Goal: Task Accomplishment & Management: Manage account settings

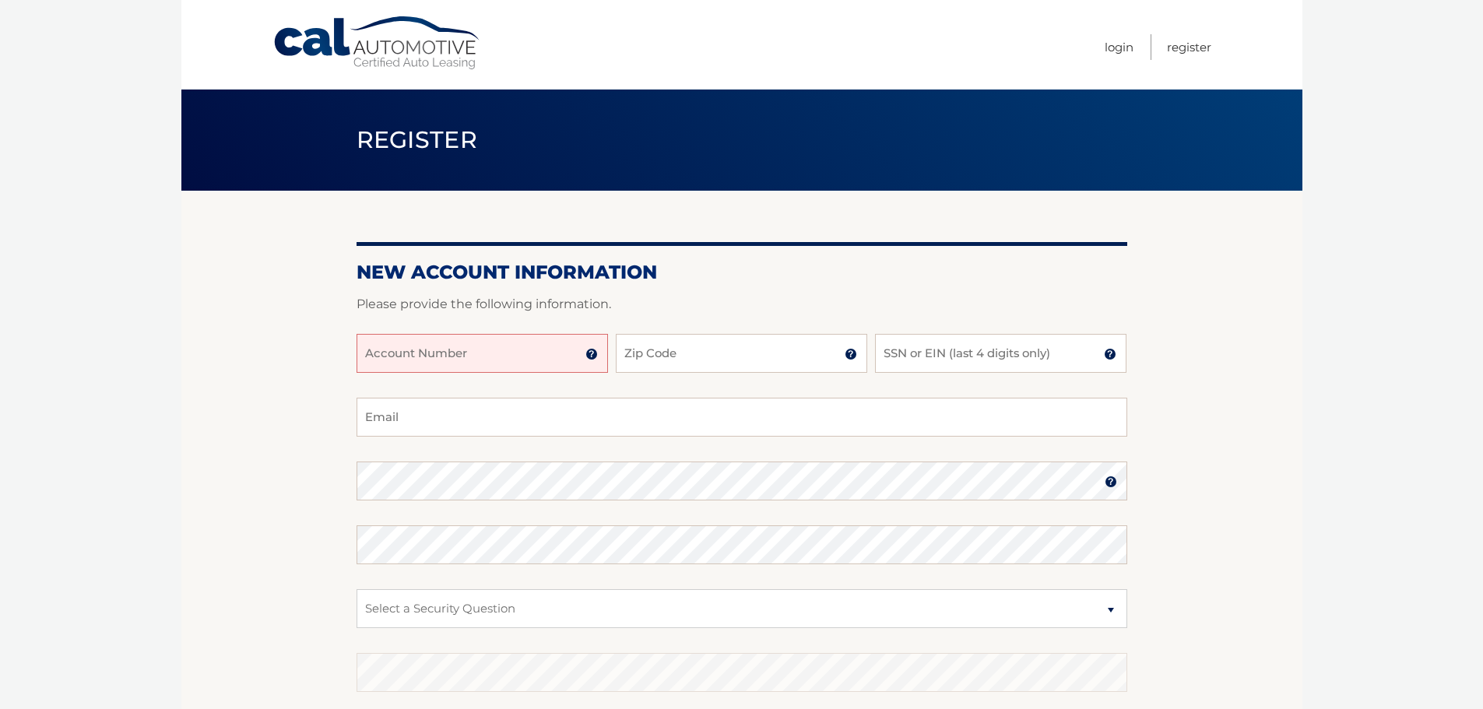
click at [476, 349] on input "Account Number" at bounding box center [482, 353] width 251 height 39
type input "44456006406"
type input "11576"
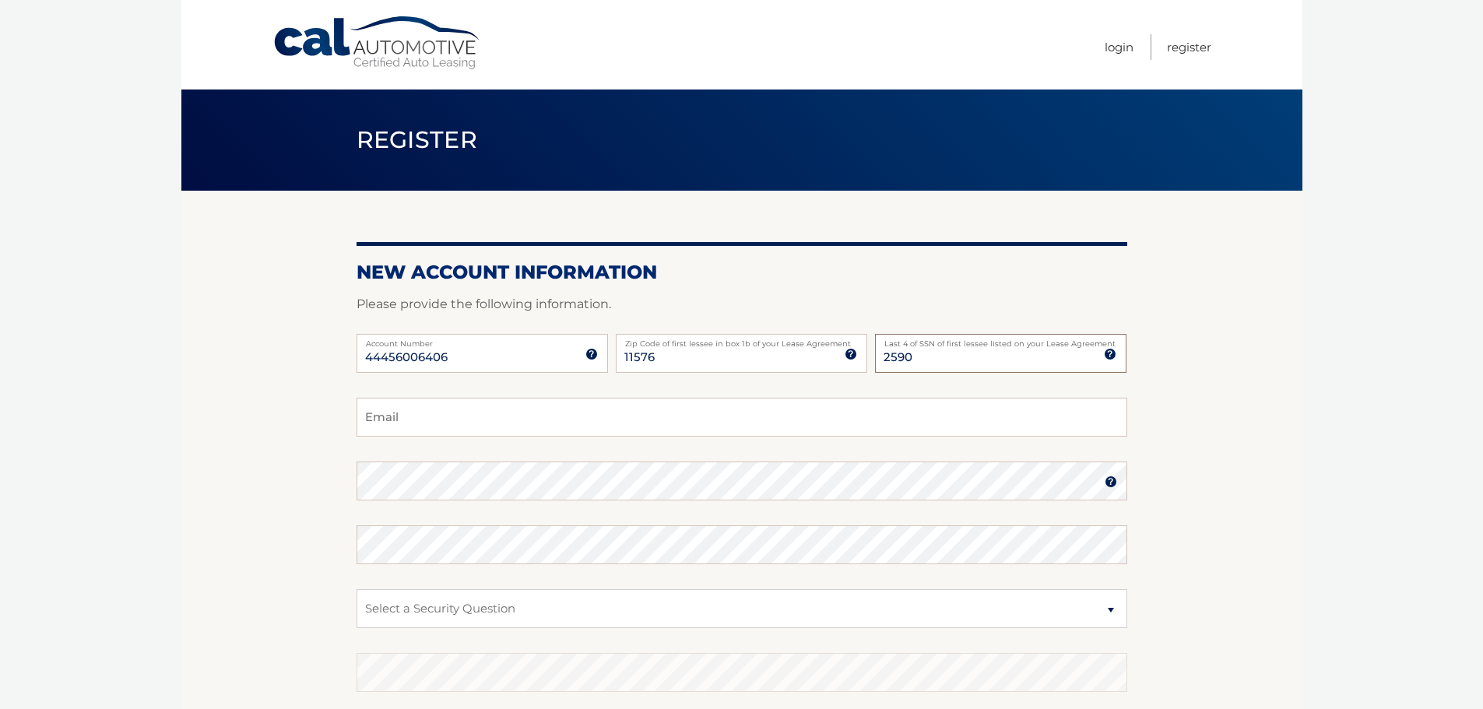
type input "2590"
type input "adam@wassruss.com"
click at [265, 468] on section "New Account Information Please provide the following information. 44456006406 A…" at bounding box center [741, 495] width 1121 height 608
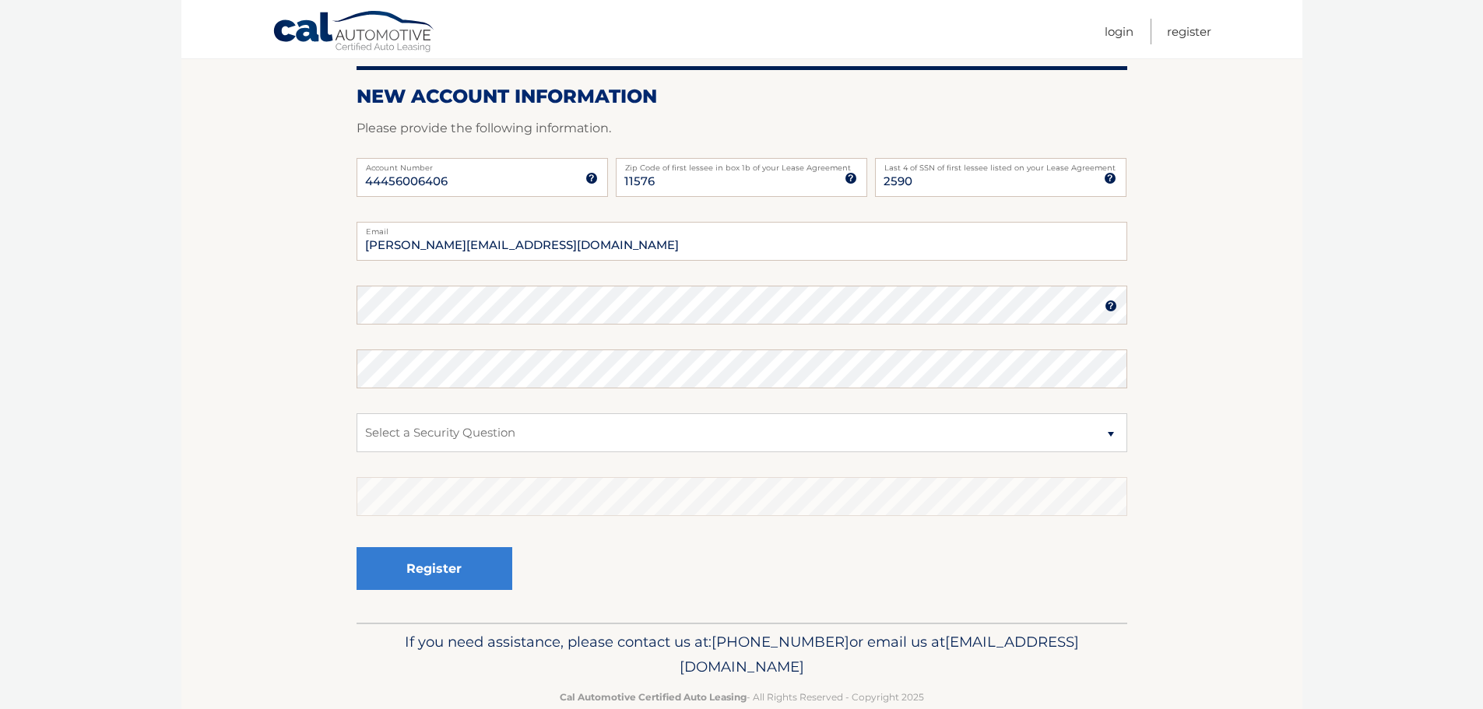
scroll to position [208, 0]
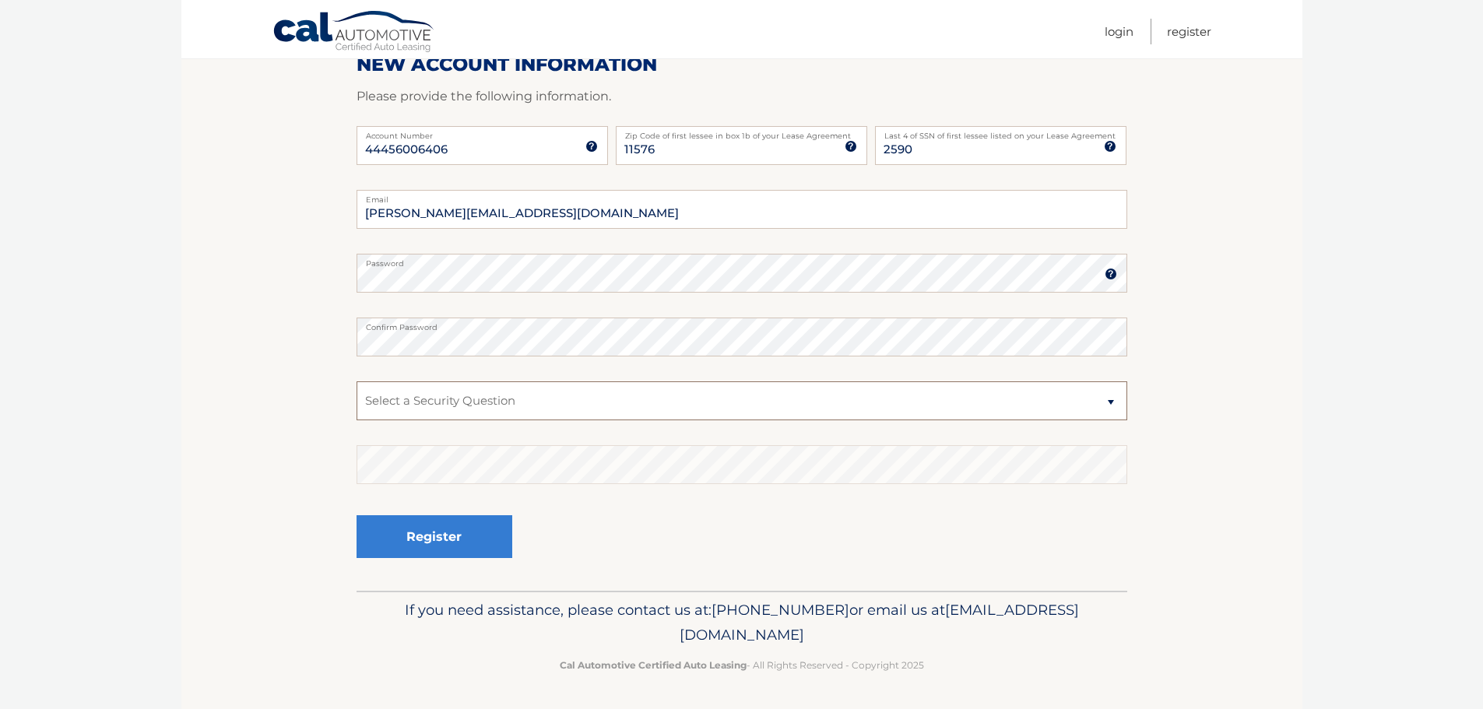
click at [1105, 405] on select "Select a Security Question What was the name of your elementary school? What is…" at bounding box center [742, 400] width 771 height 39
select select "1"
click at [357, 381] on select "Select a Security Question What was the name of your elementary school? What is…" at bounding box center [742, 400] width 771 height 39
click at [451, 532] on button "Register" at bounding box center [435, 536] width 156 height 43
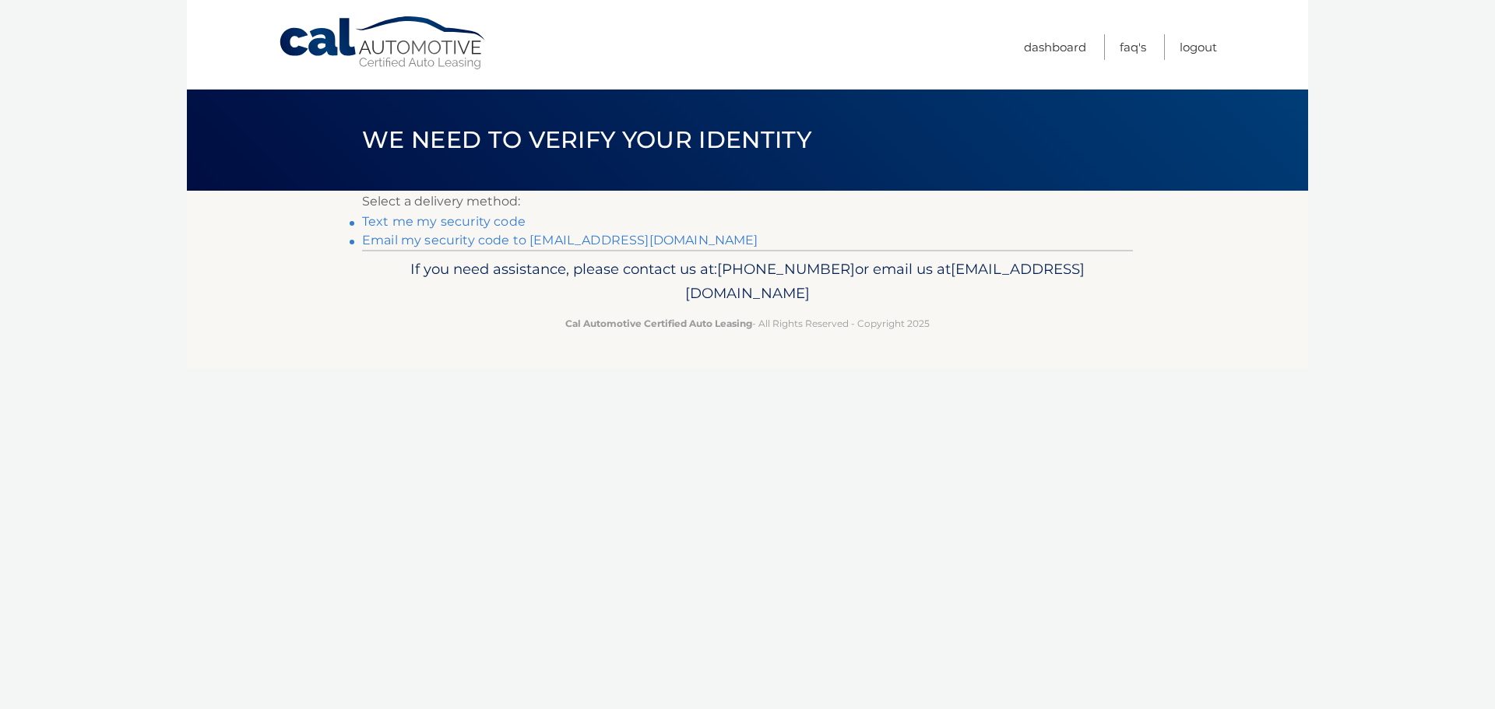
click at [457, 223] on link "Text me my security code" at bounding box center [443, 221] width 163 height 15
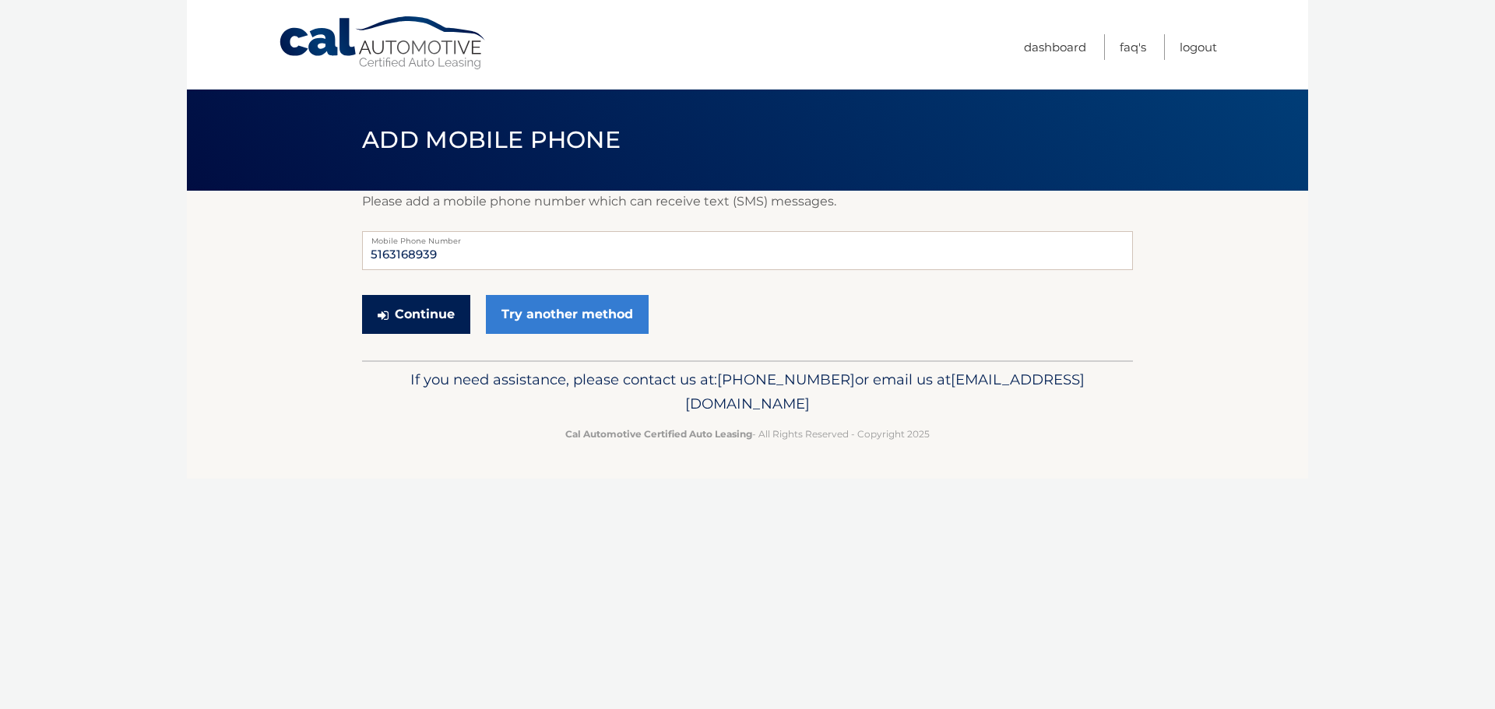
click at [441, 310] on button "Continue" at bounding box center [416, 314] width 108 height 39
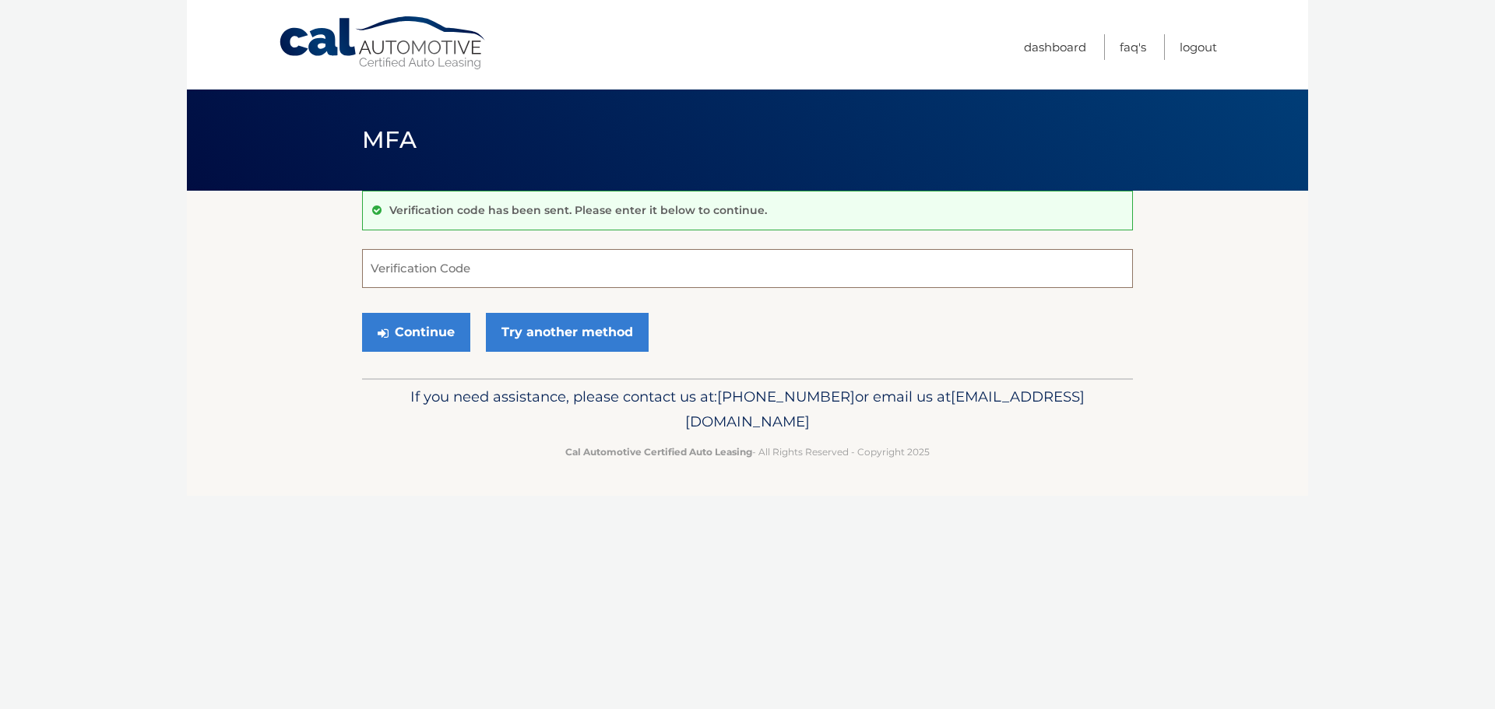
click at [424, 268] on input "Verification Code" at bounding box center [747, 268] width 771 height 39
type input "271399"
click at [449, 325] on button "Continue" at bounding box center [416, 332] width 108 height 39
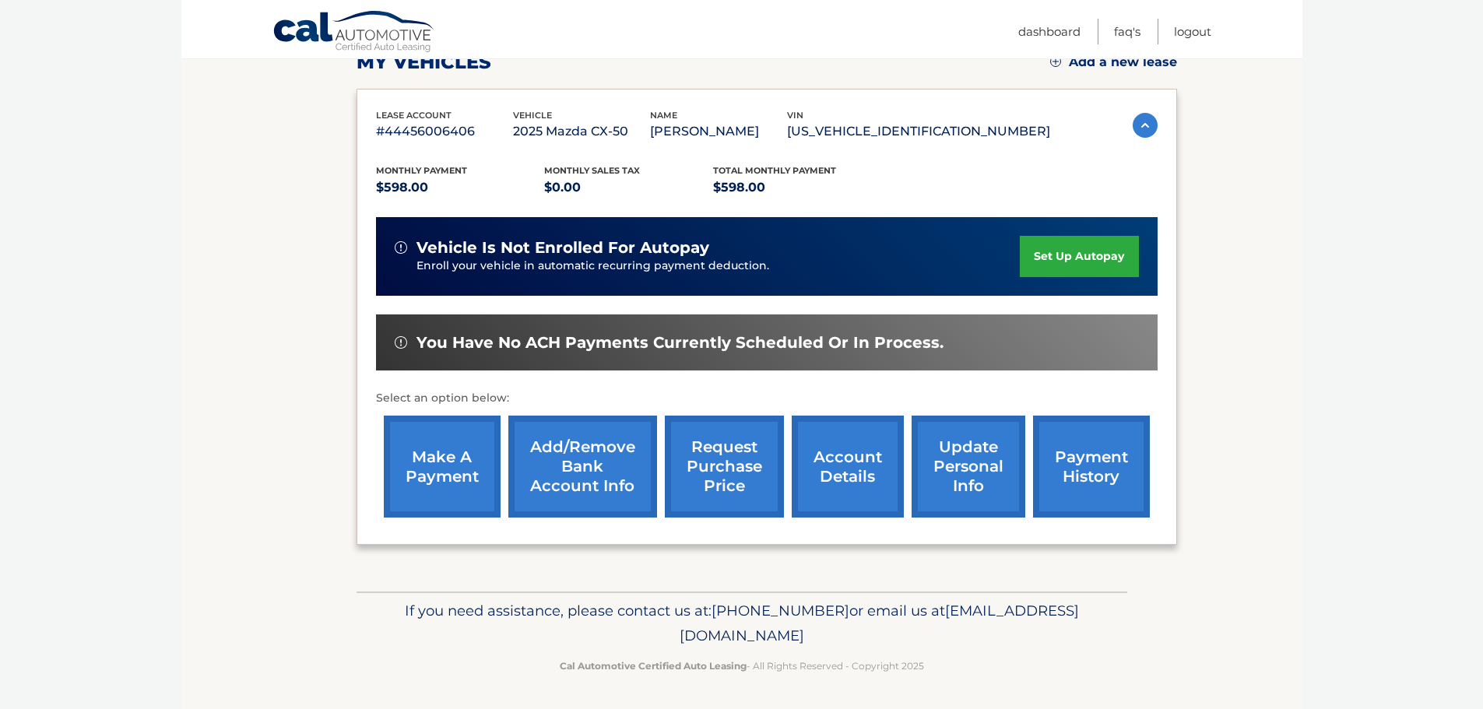
scroll to position [234, 0]
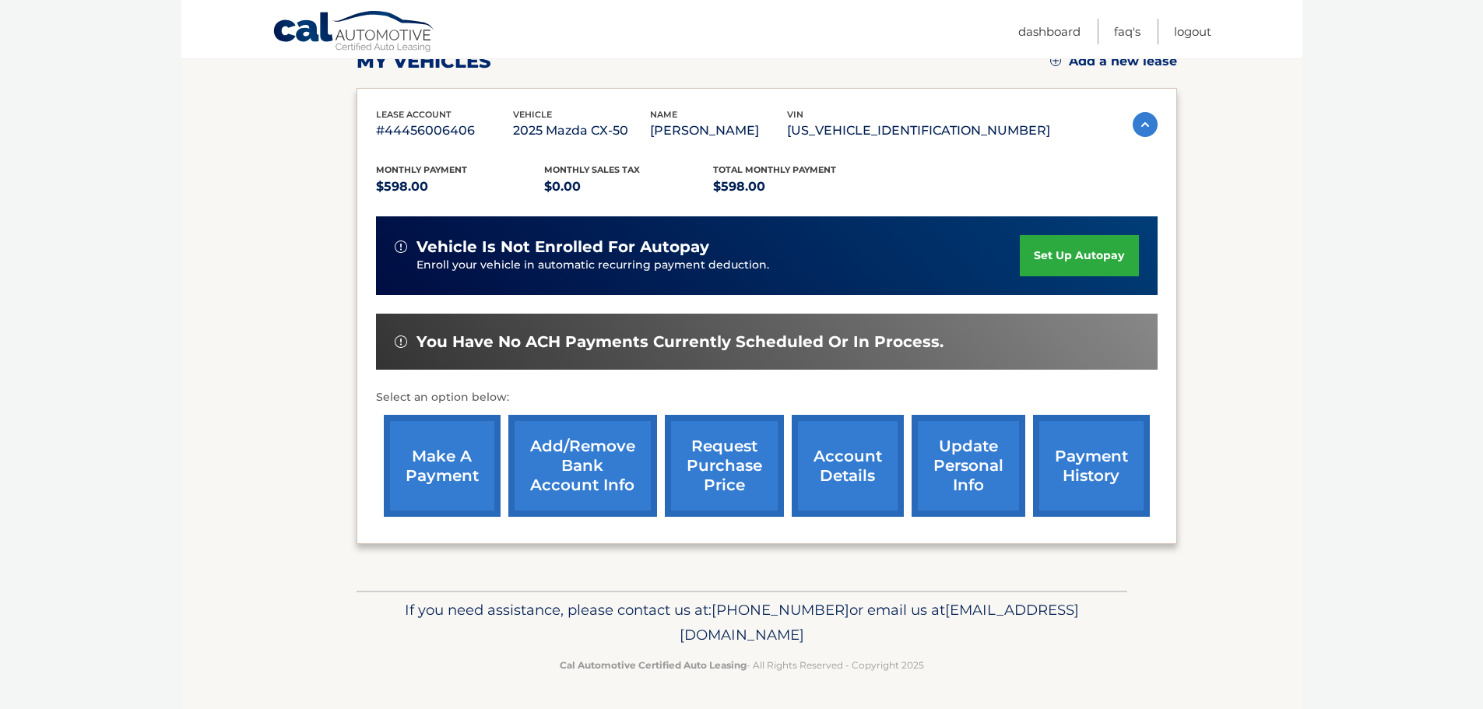
click at [1098, 469] on link "payment history" at bounding box center [1091, 466] width 117 height 102
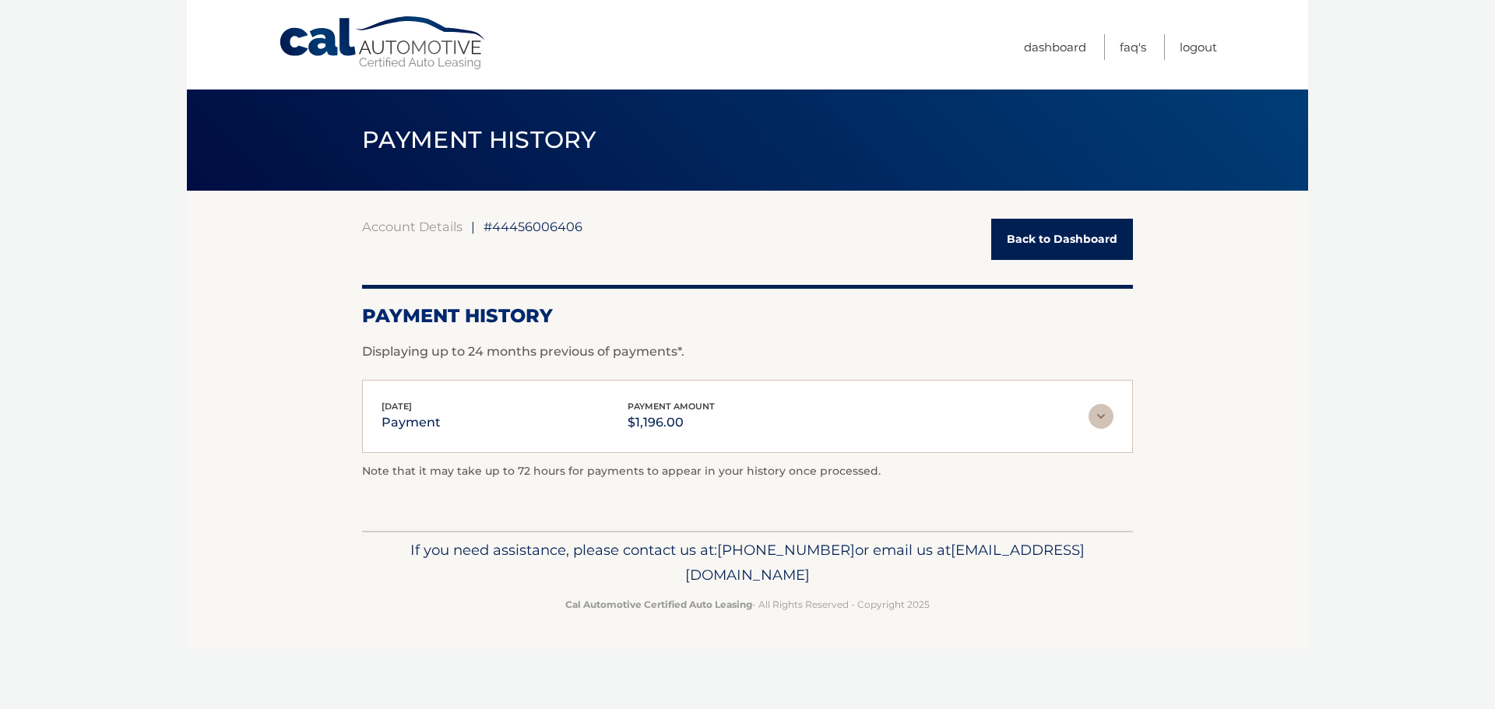
click at [1039, 235] on link "Back to Dashboard" at bounding box center [1062, 239] width 142 height 41
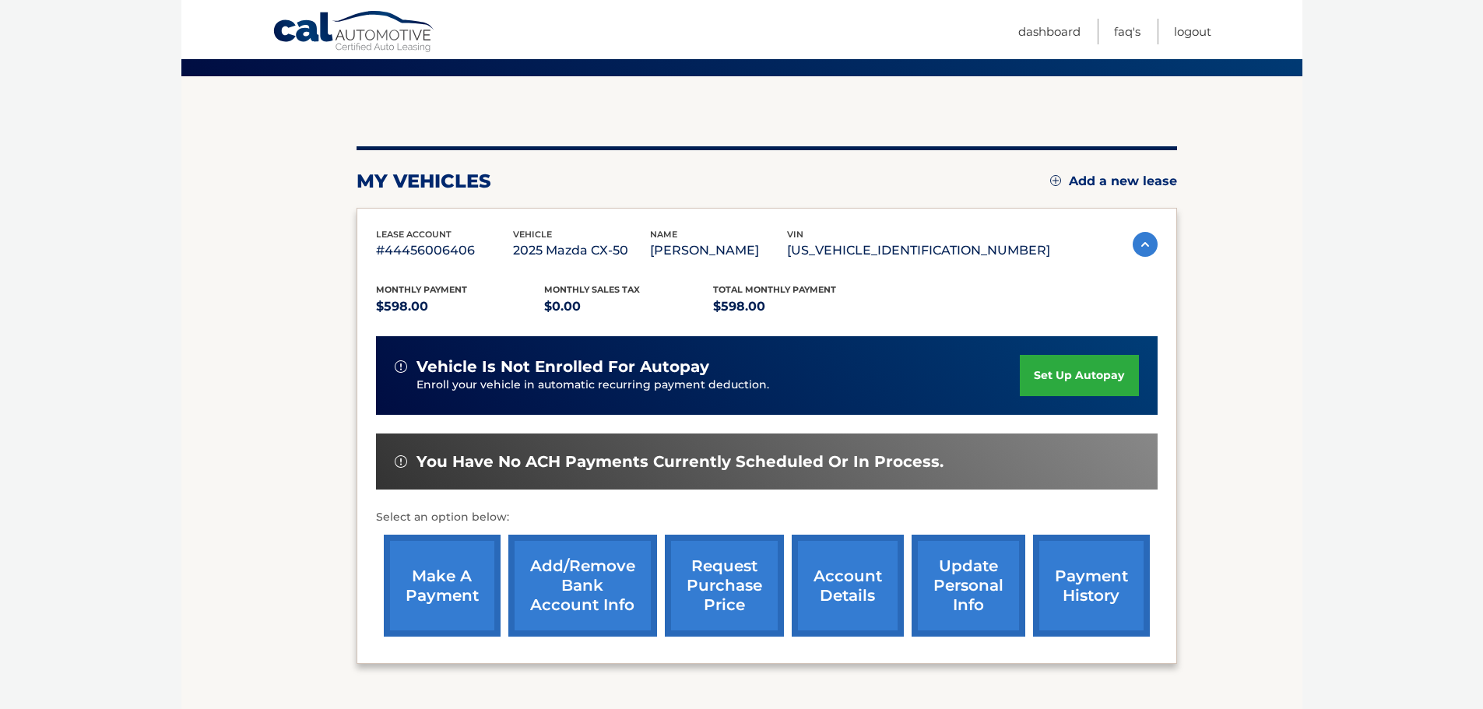
scroll to position [234, 0]
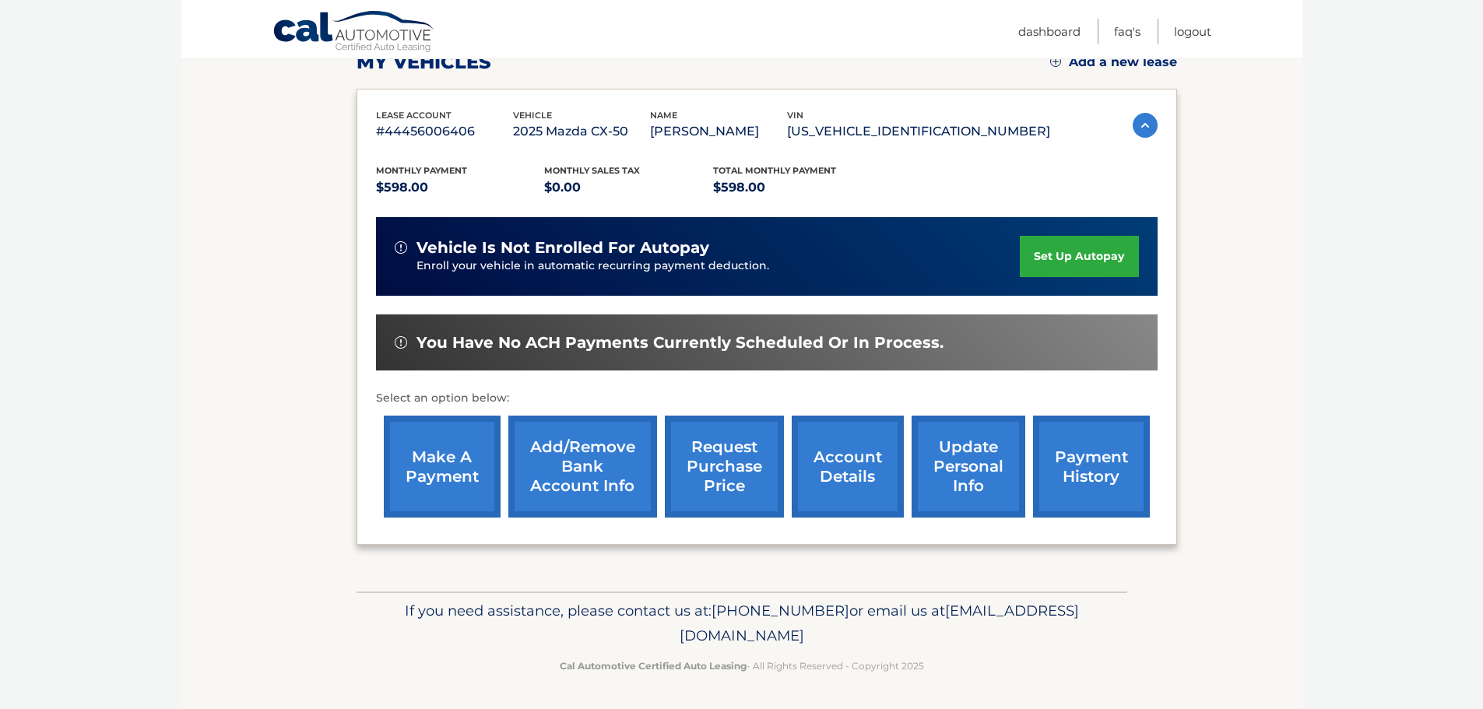
click at [457, 456] on link "make a payment" at bounding box center [442, 467] width 117 height 102
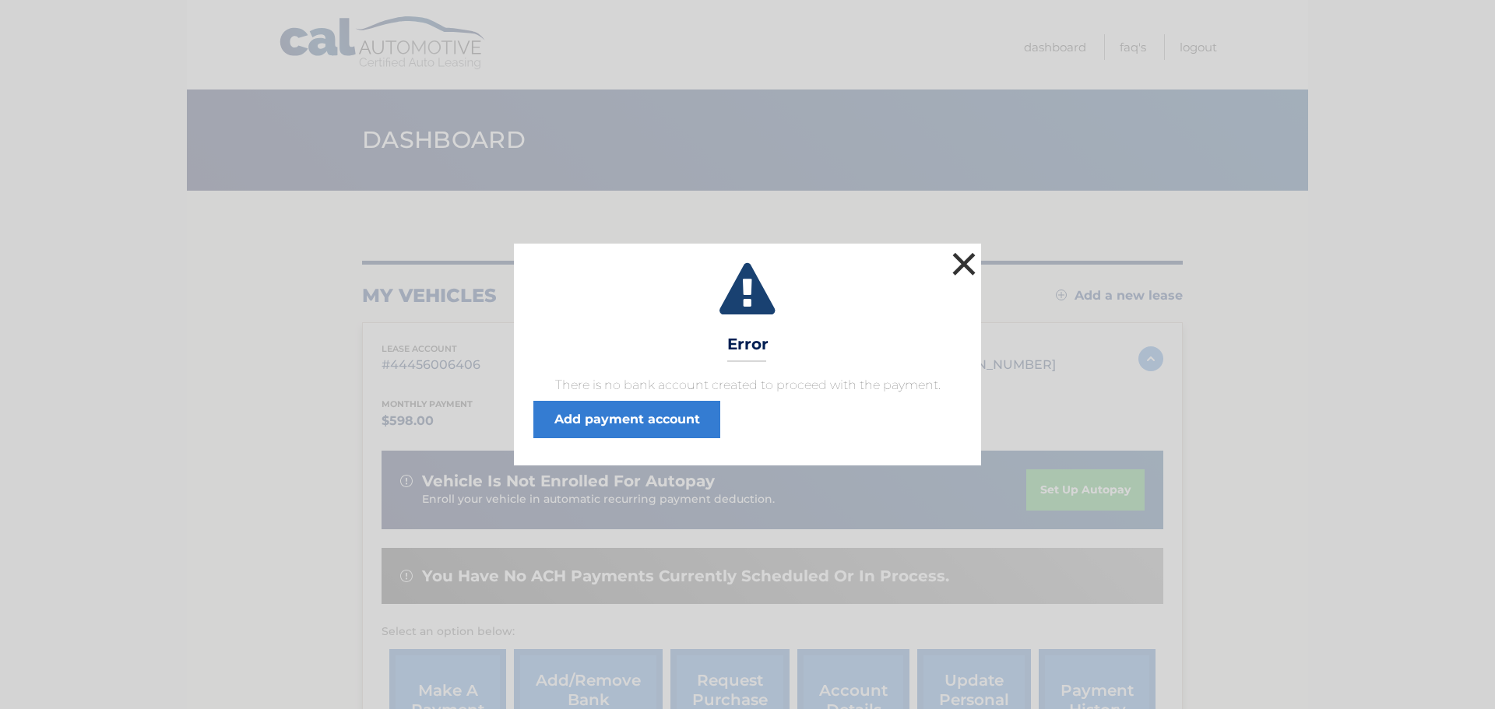
click at [961, 264] on button "×" at bounding box center [963, 263] width 31 height 31
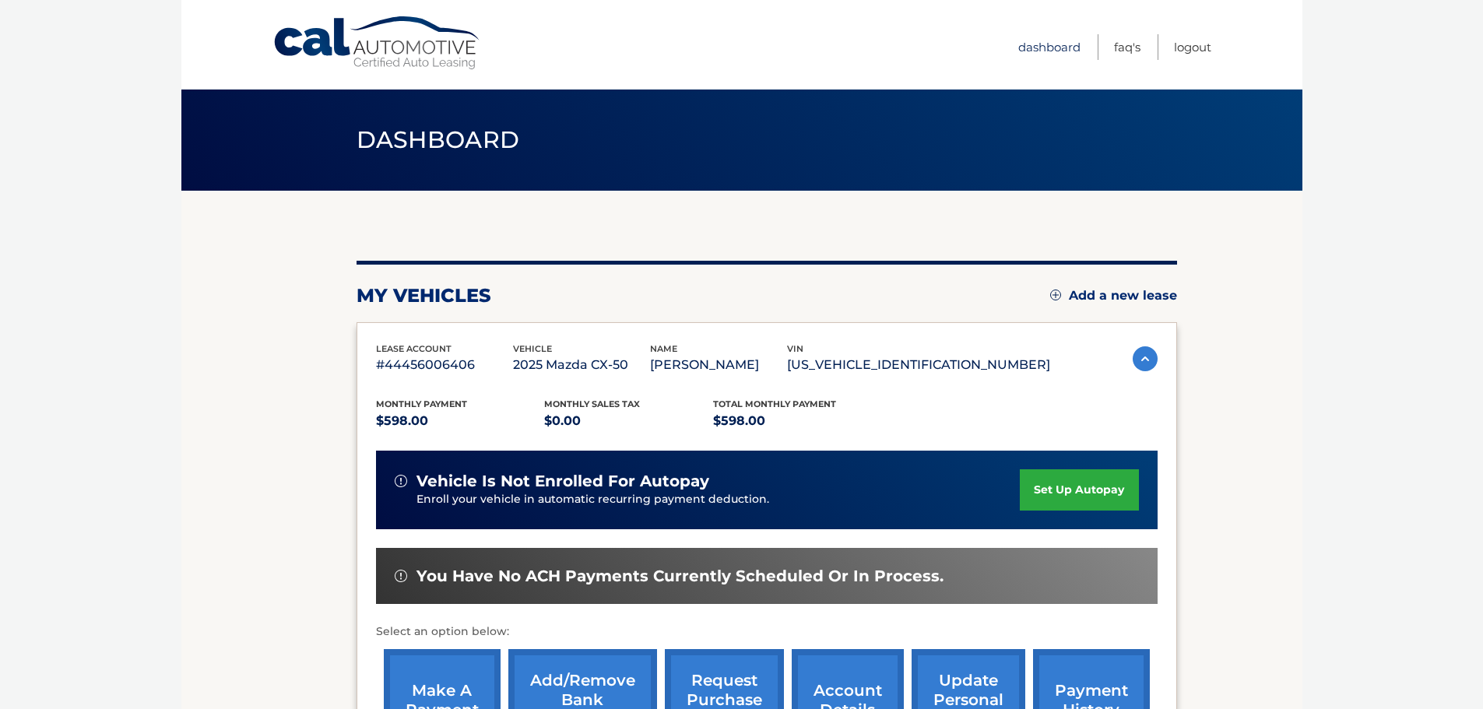
click at [1049, 40] on link "Dashboard" at bounding box center [1049, 47] width 62 height 26
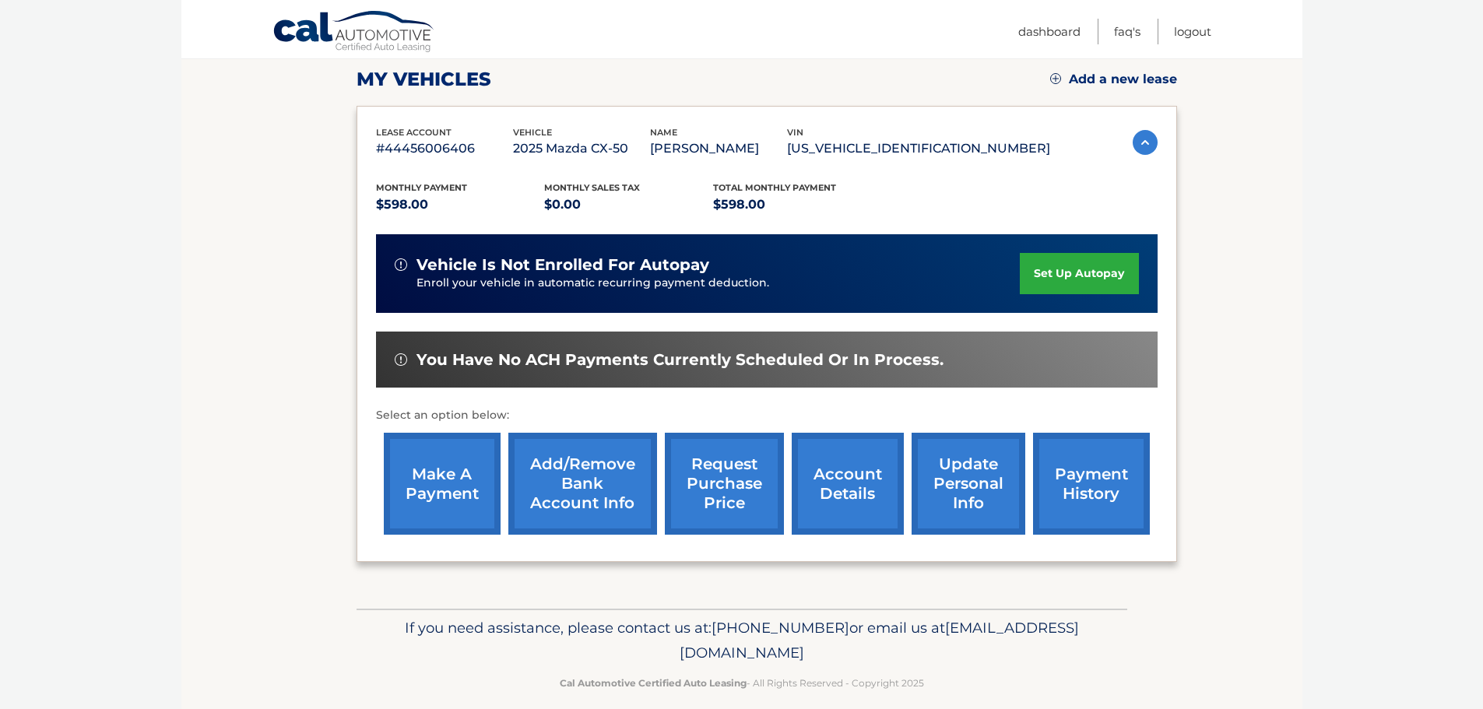
scroll to position [234, 0]
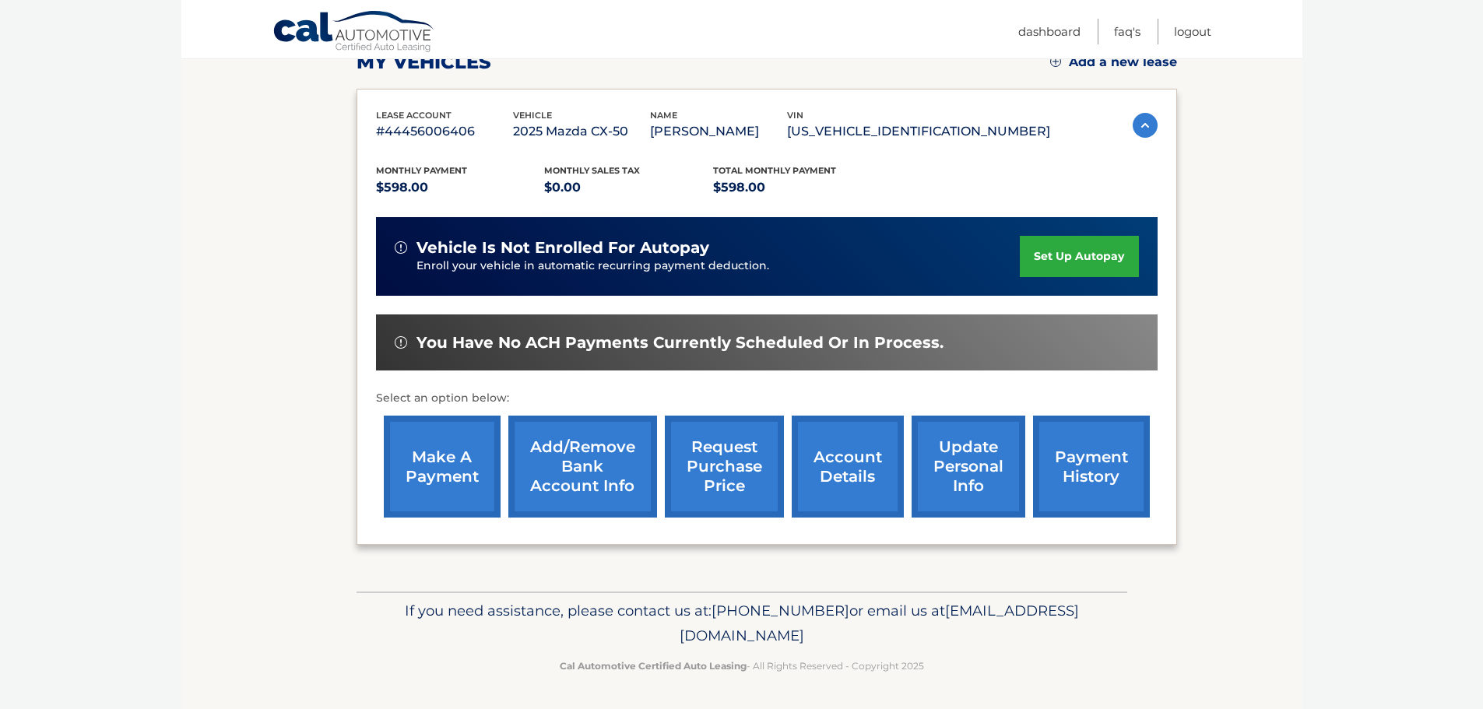
click at [963, 483] on link "update personal info" at bounding box center [968, 467] width 114 height 102
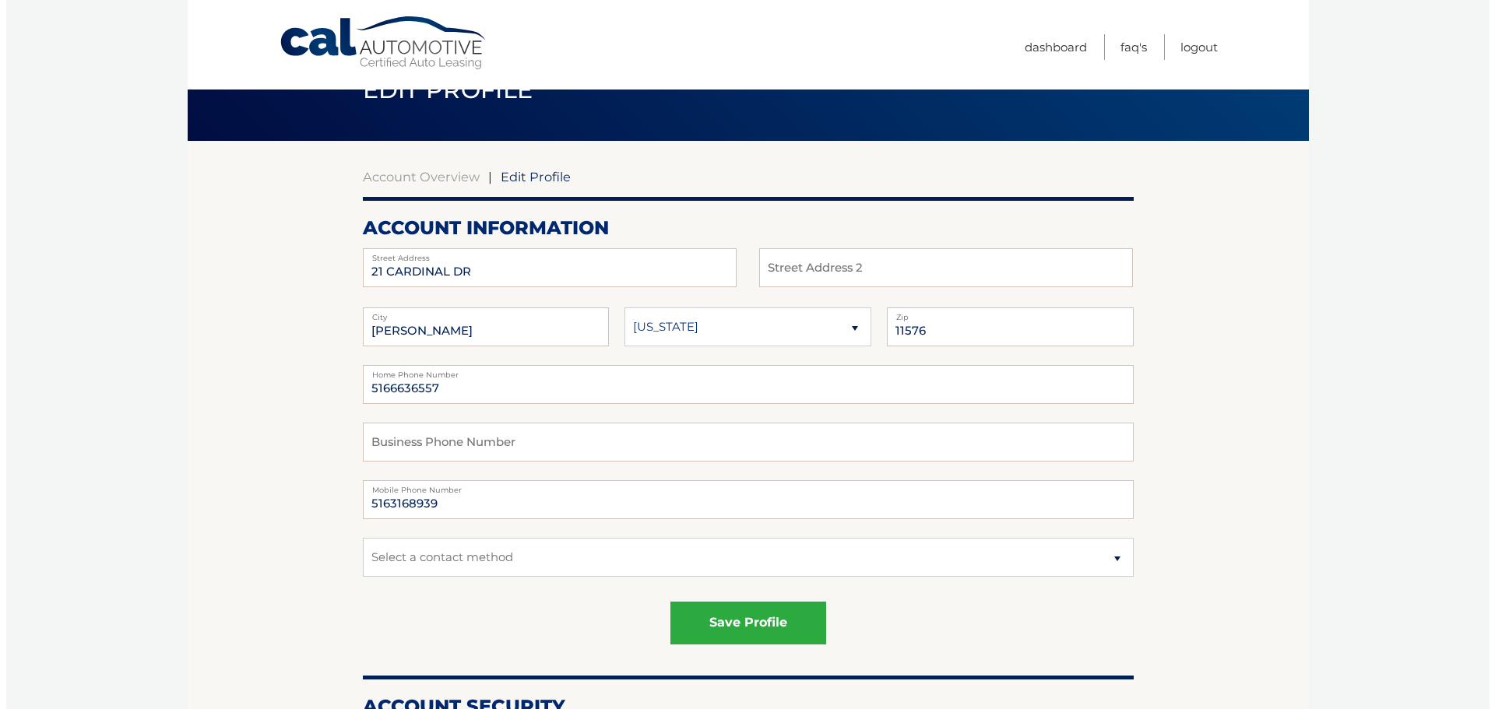
scroll to position [78, 0]
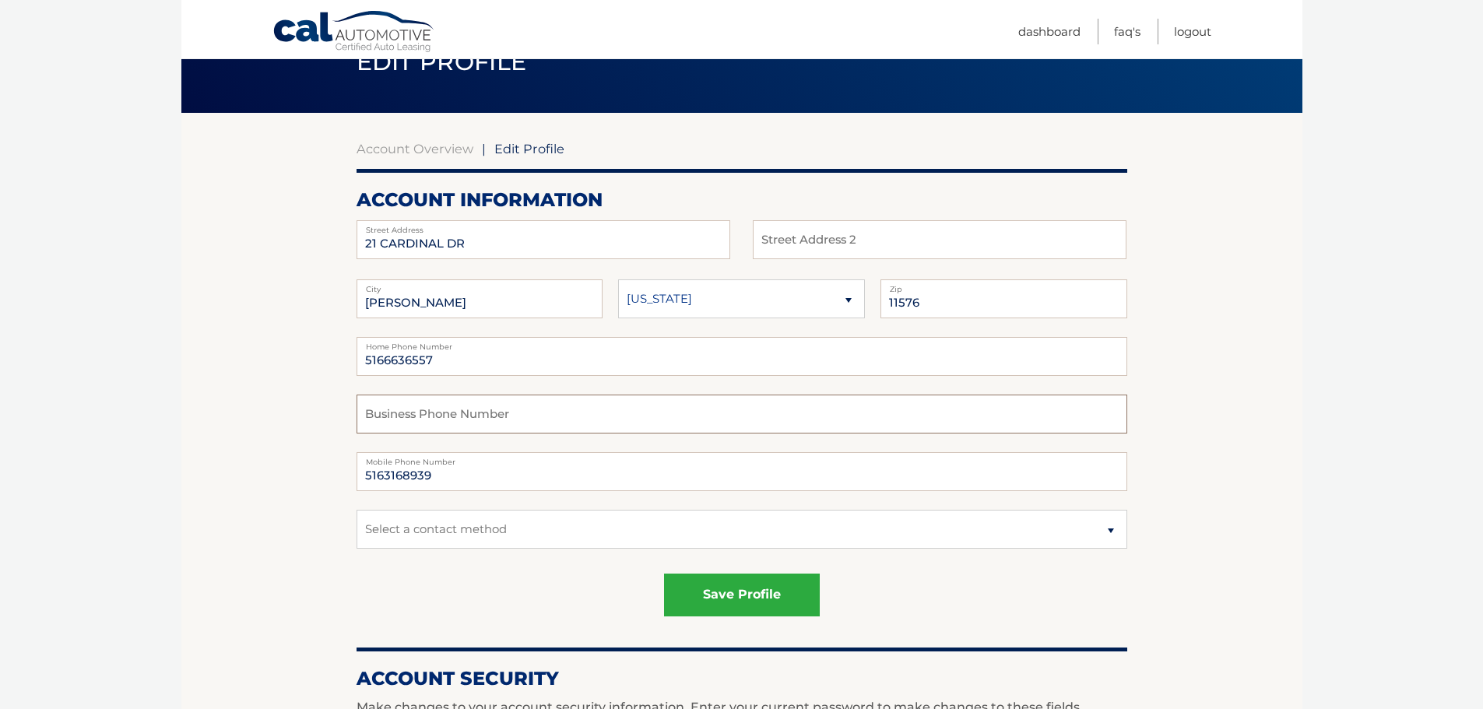
click at [408, 411] on input "text" at bounding box center [742, 414] width 771 height 39
type input "5166636557"
drag, startPoint x: 456, startPoint y: 366, endPoint x: 353, endPoint y: 361, distance: 103.6
click at [353, 361] on section "Account Overview | Edit Profile account information 21 CARDINAL DR Street Addre…" at bounding box center [741, 713] width 1121 height 1201
type input "5163168939"
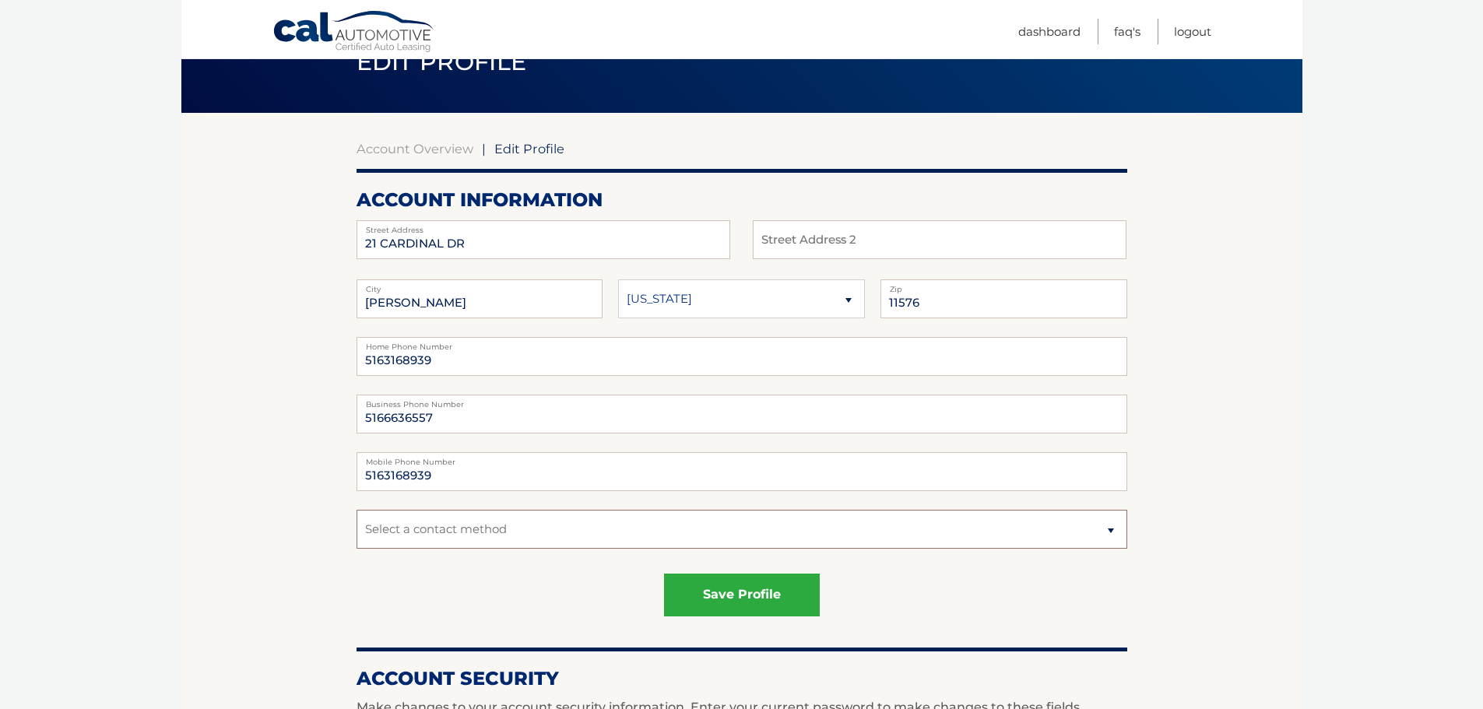
click at [1110, 532] on select "Select a contact method Mobile Home" at bounding box center [742, 529] width 771 height 39
select select "1"
click at [357, 510] on select "Select a contact method Mobile Home" at bounding box center [742, 529] width 771 height 39
click at [814, 592] on button "save profile" at bounding box center [742, 595] width 156 height 43
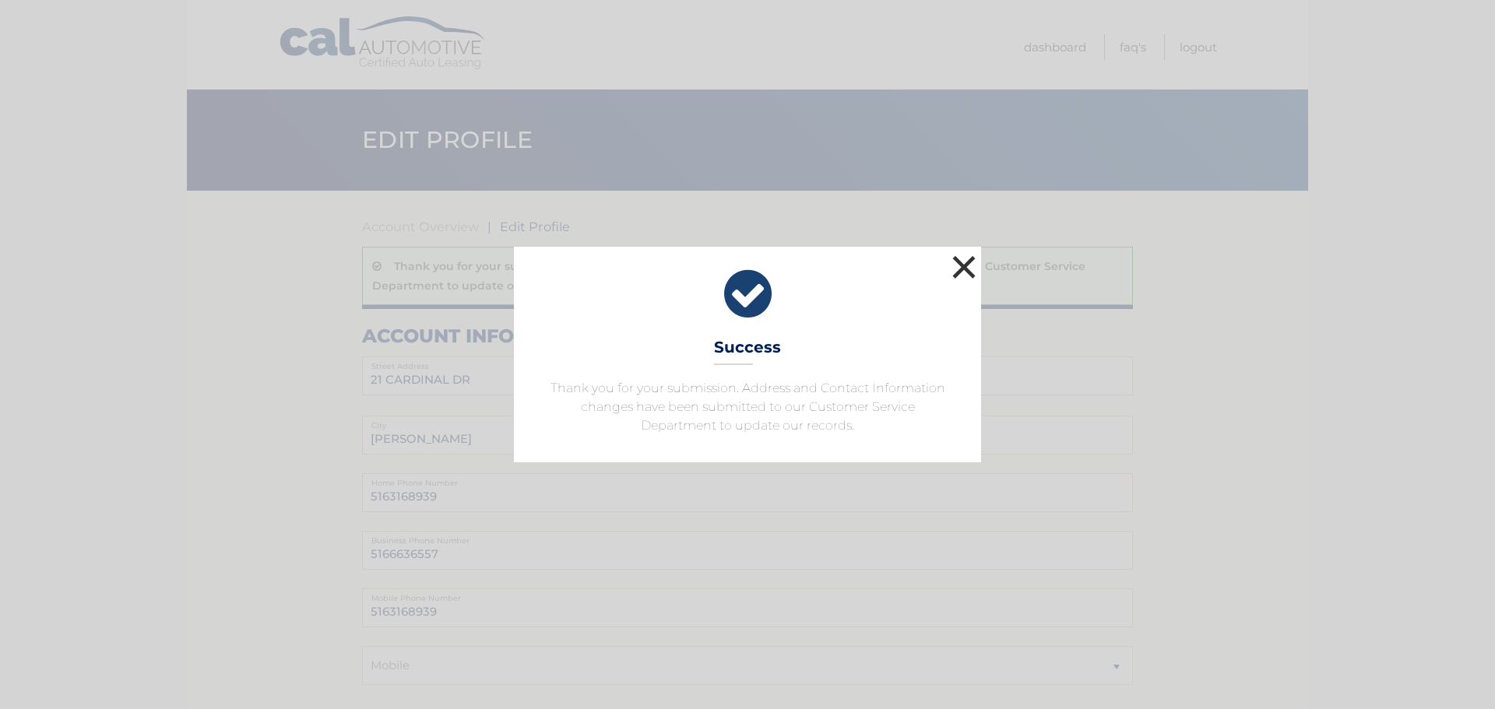
click at [964, 268] on button "×" at bounding box center [963, 266] width 31 height 31
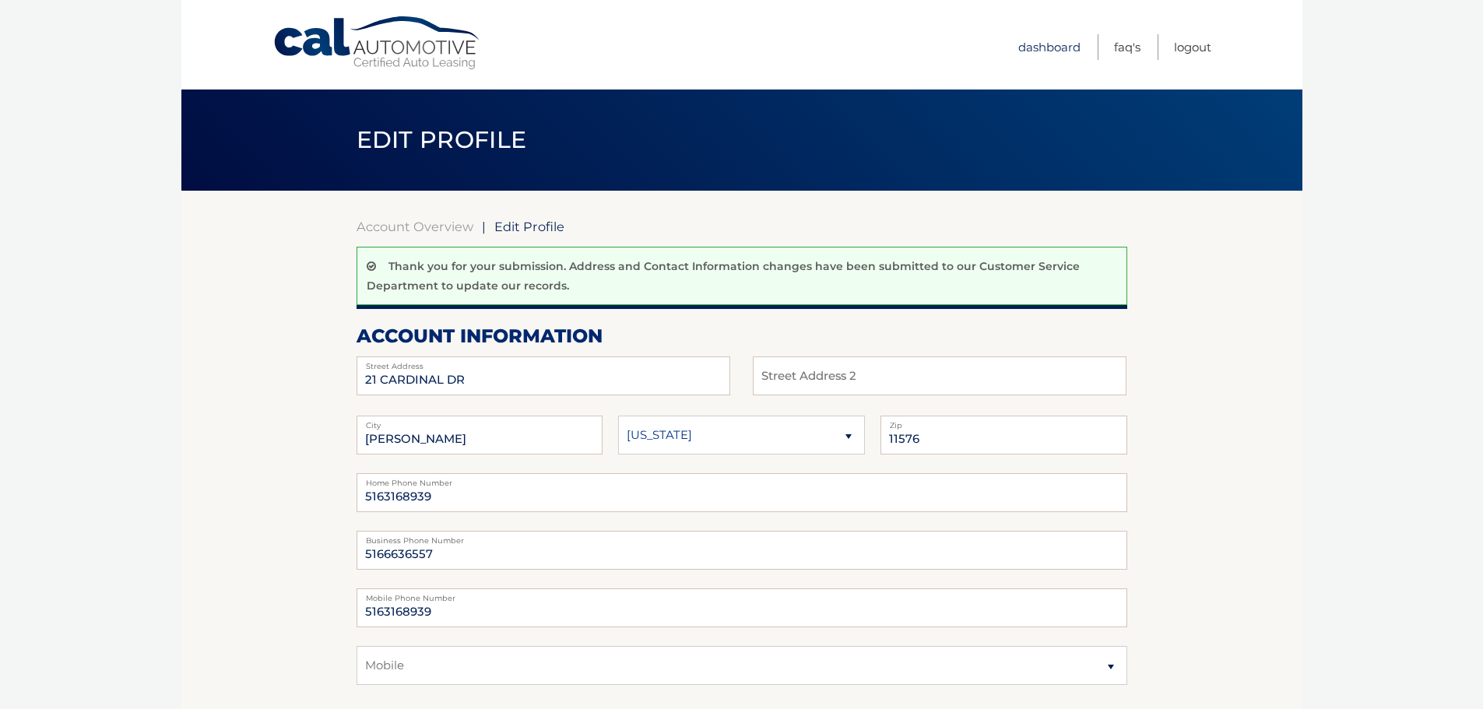
click at [1037, 40] on link "Dashboard" at bounding box center [1049, 47] width 62 height 26
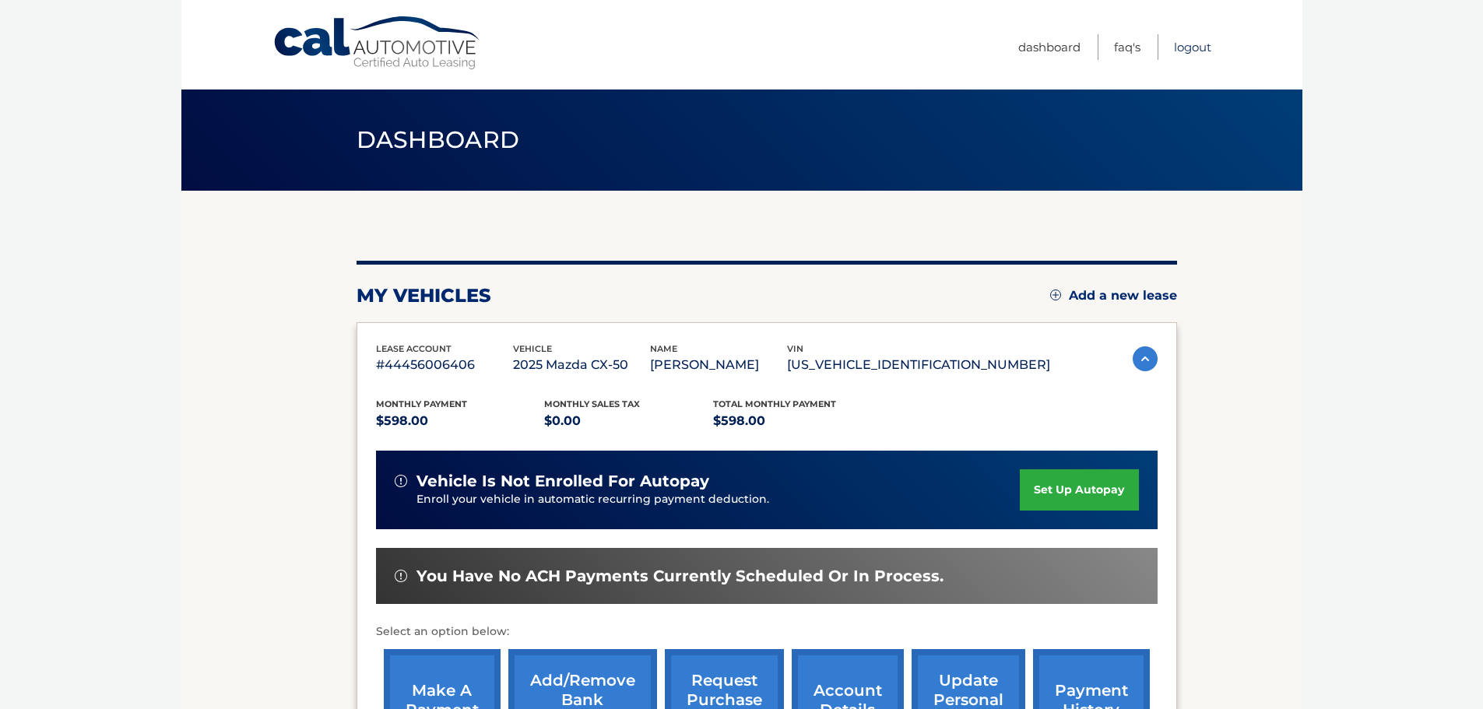
click at [1194, 51] on link "Logout" at bounding box center [1192, 47] width 37 height 26
